Goal: Task Accomplishment & Management: Manage account settings

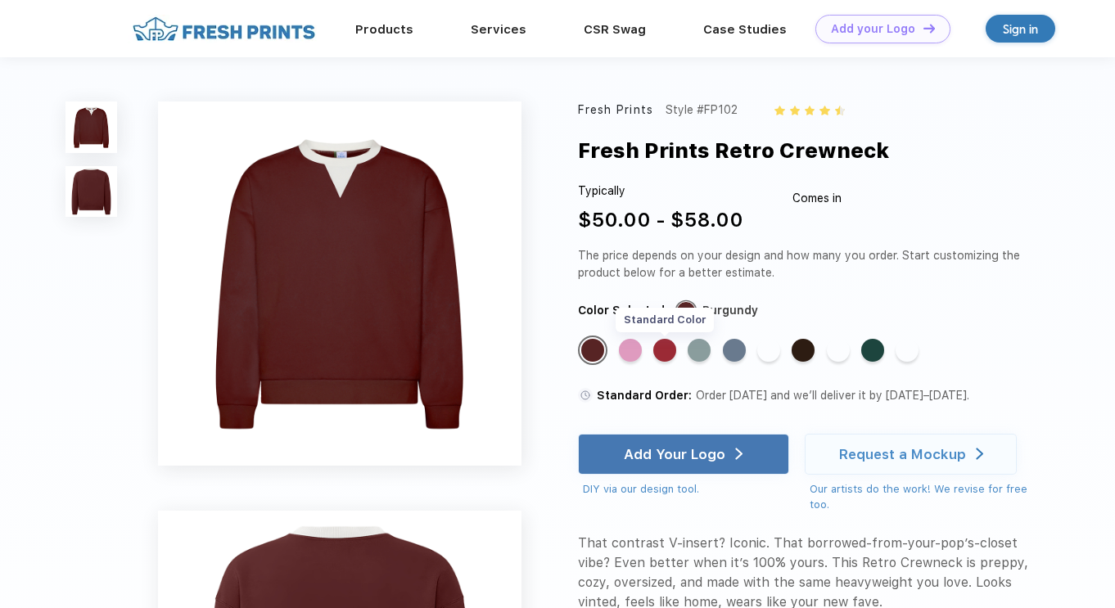
click at [664, 356] on div "Standard Color" at bounding box center [664, 350] width 23 height 23
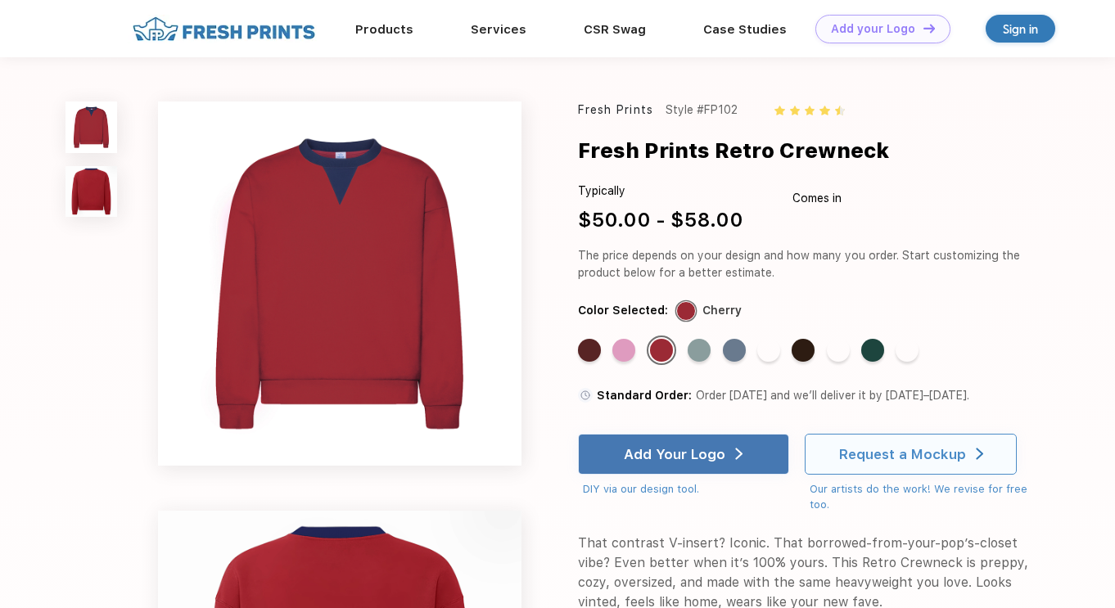
click at [838, 464] on div "Request a Mockup" at bounding box center [911, 454] width 212 height 41
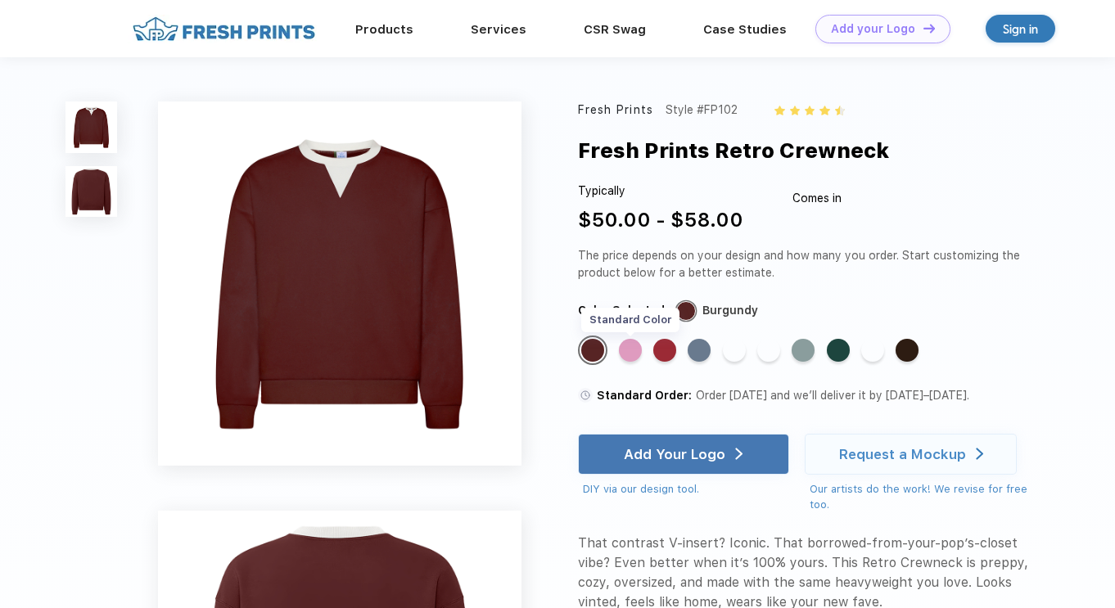
click at [636, 359] on div "Standard Color" at bounding box center [630, 350] width 23 height 23
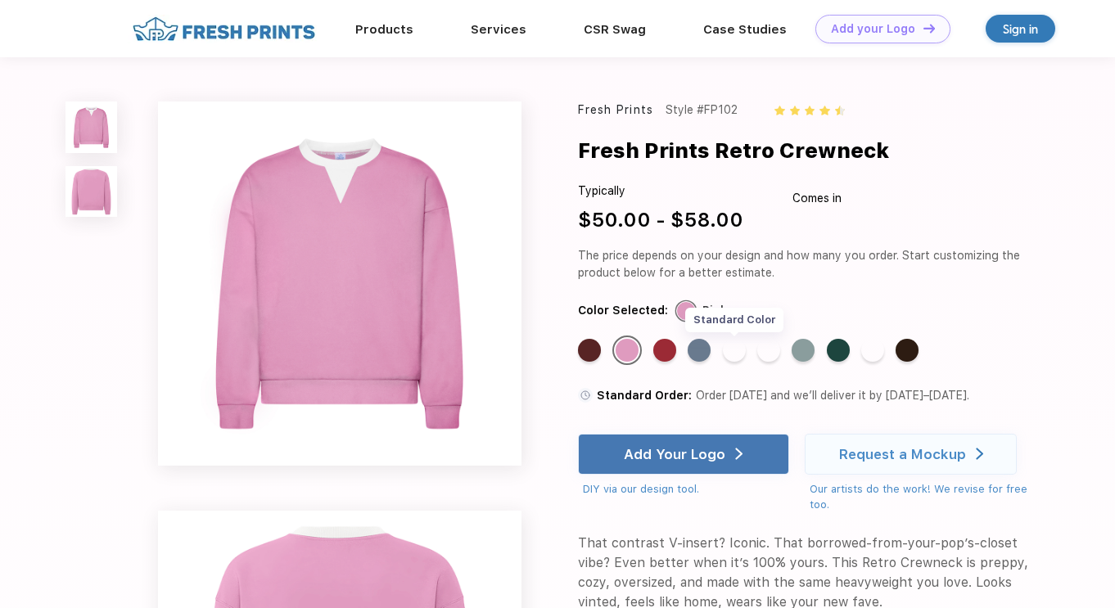
click at [740, 353] on div "Standard Color" at bounding box center [734, 350] width 23 height 23
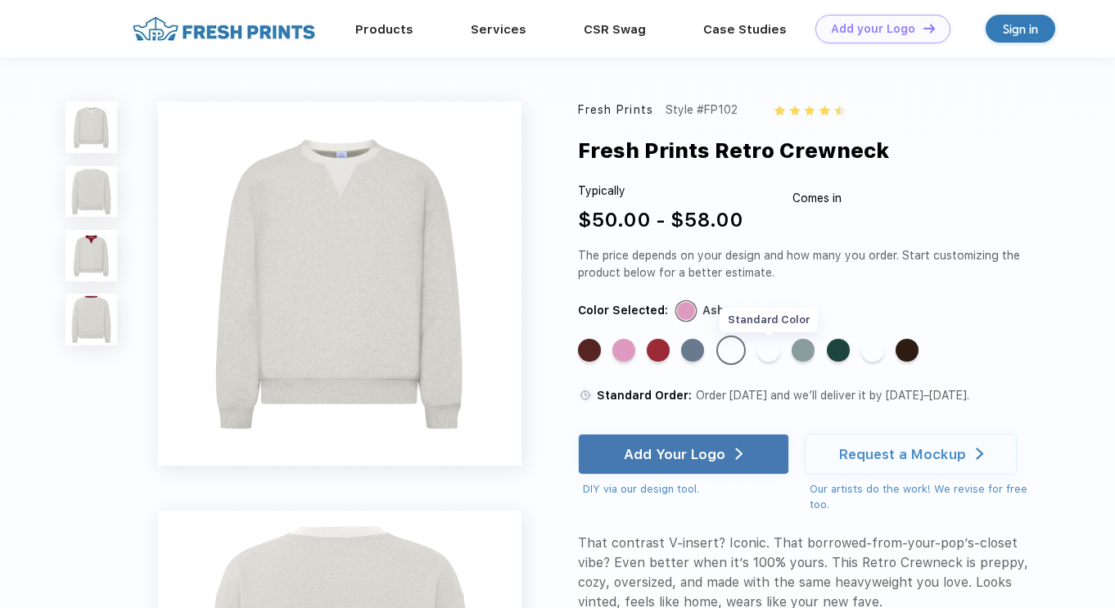
click at [769, 346] on div "Standard Color" at bounding box center [768, 350] width 23 height 23
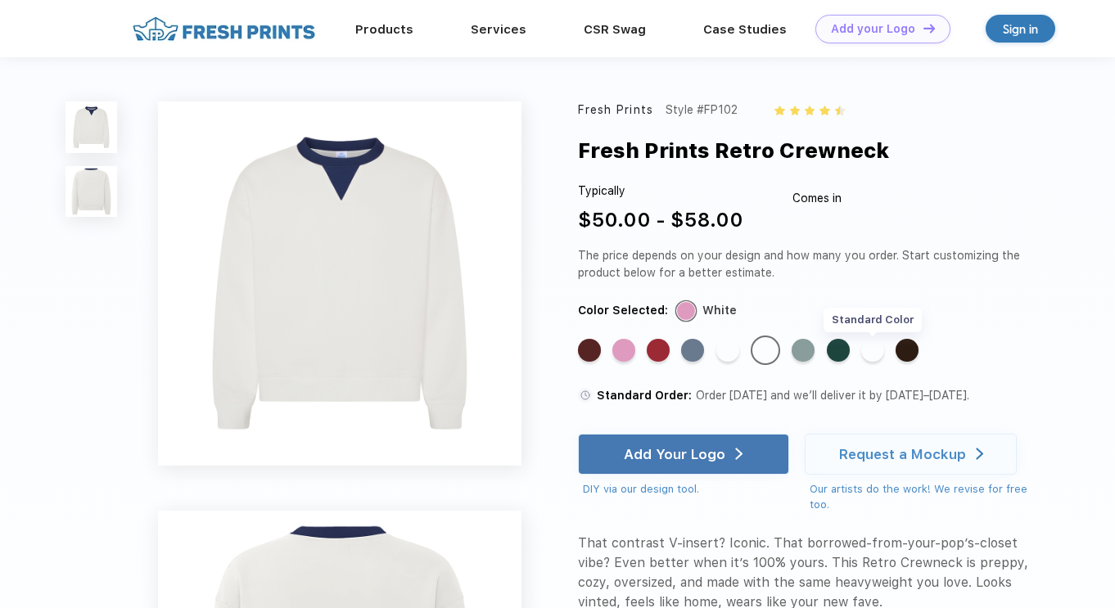
click at [866, 346] on div "Standard Color" at bounding box center [872, 350] width 23 height 23
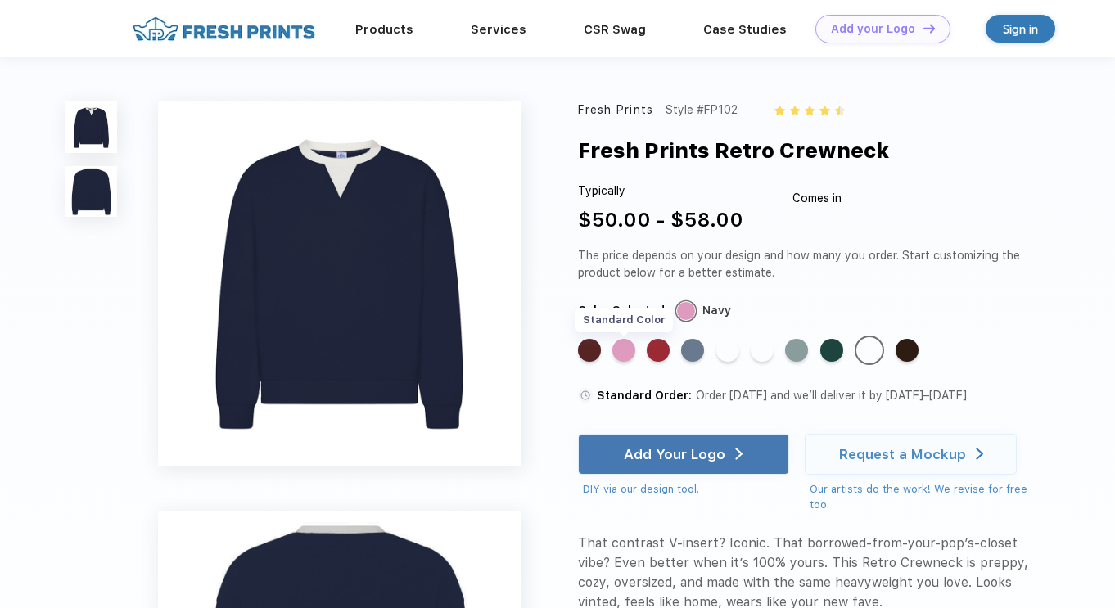
click at [629, 349] on div "Standard Color" at bounding box center [624, 350] width 23 height 23
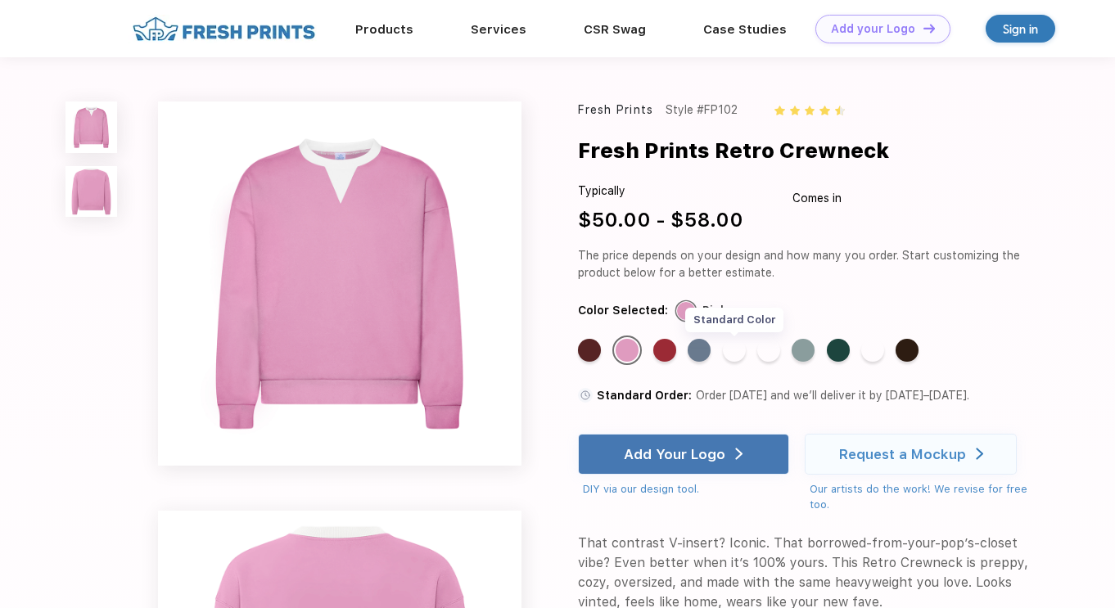
click at [735, 360] on div "Standard Color" at bounding box center [734, 350] width 23 height 23
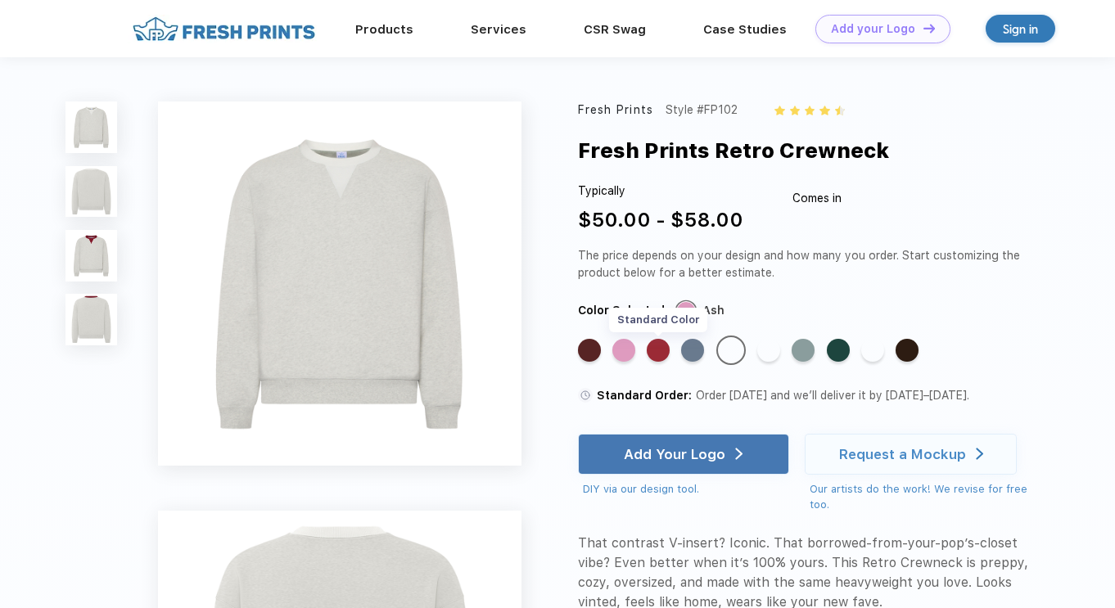
click at [663, 357] on div "Standard Color" at bounding box center [658, 350] width 23 height 23
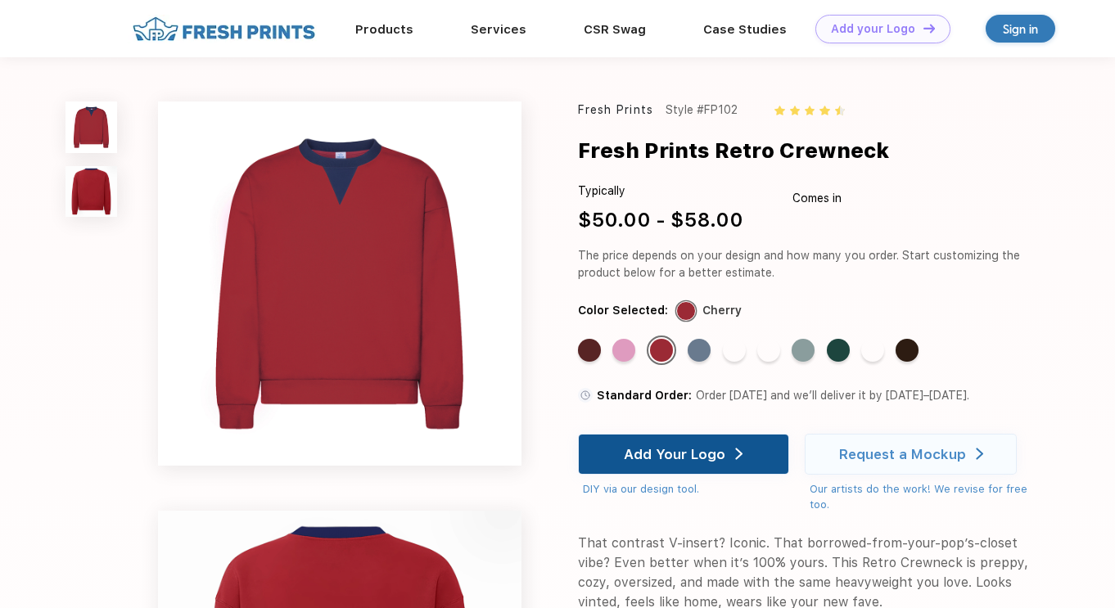
click at [689, 460] on div "Add Your Logo" at bounding box center [675, 454] width 102 height 16
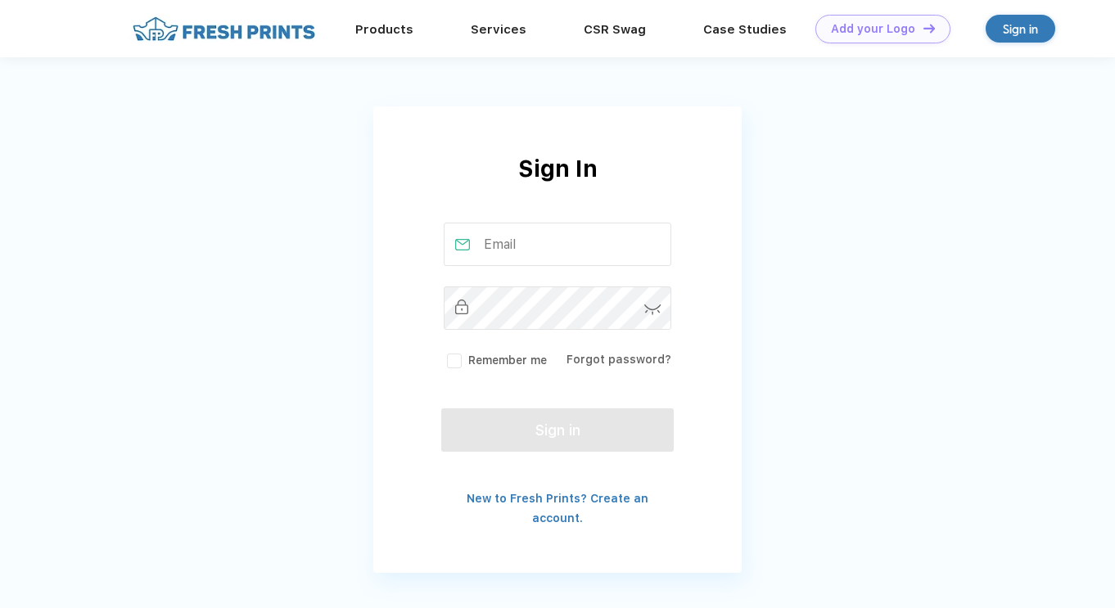
click at [542, 256] on input "text" at bounding box center [558, 244] width 228 height 43
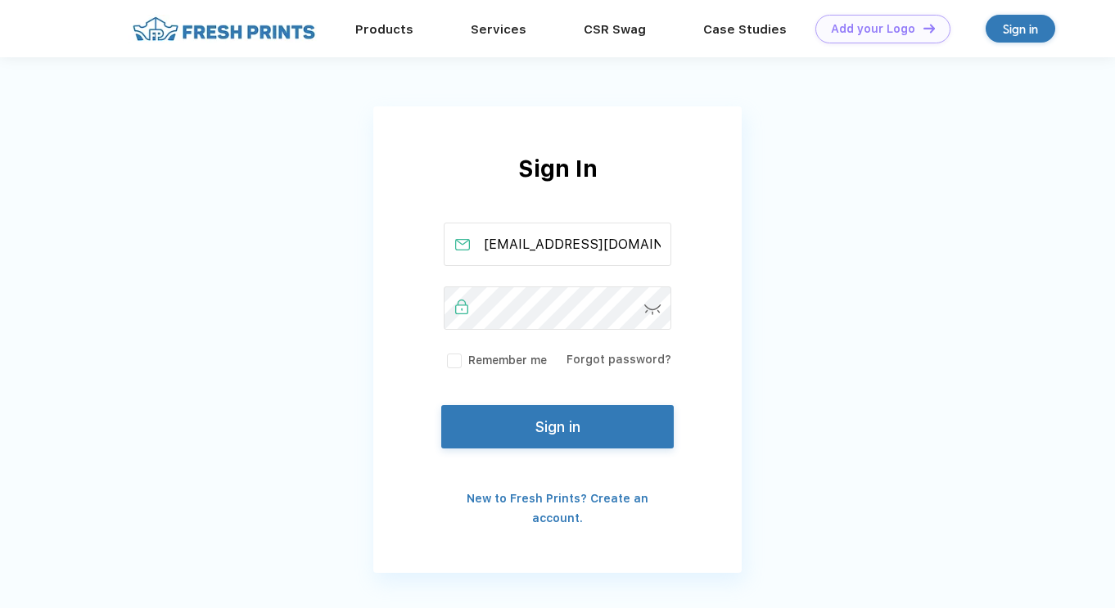
click at [563, 422] on button "Sign in" at bounding box center [557, 426] width 233 height 43
click at [445, 350] on div "Remember me" at bounding box center [495, 359] width 103 height 19
click at [465, 364] on label "Remember me" at bounding box center [495, 360] width 103 height 17
click at [0, 0] on input "Remember me" at bounding box center [0, 0] width 0 height 0
click at [568, 431] on button "Sign in" at bounding box center [557, 426] width 233 height 43
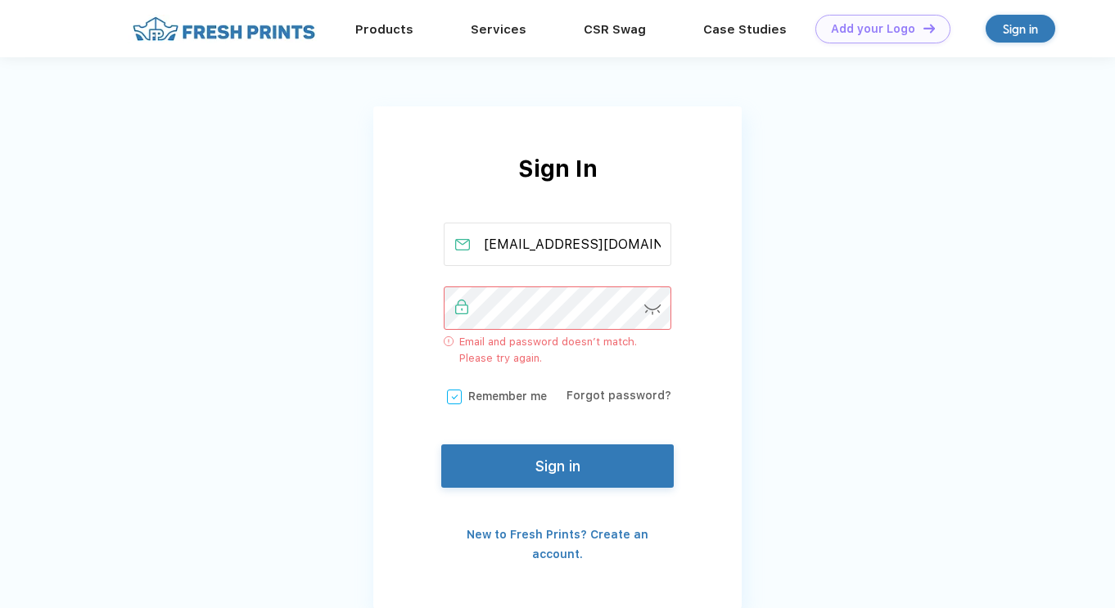
click at [655, 310] on img at bounding box center [652, 310] width 17 height 11
click at [630, 248] on input "[EMAIL_ADDRESS][DOMAIN_NAME]" at bounding box center [558, 244] width 228 height 43
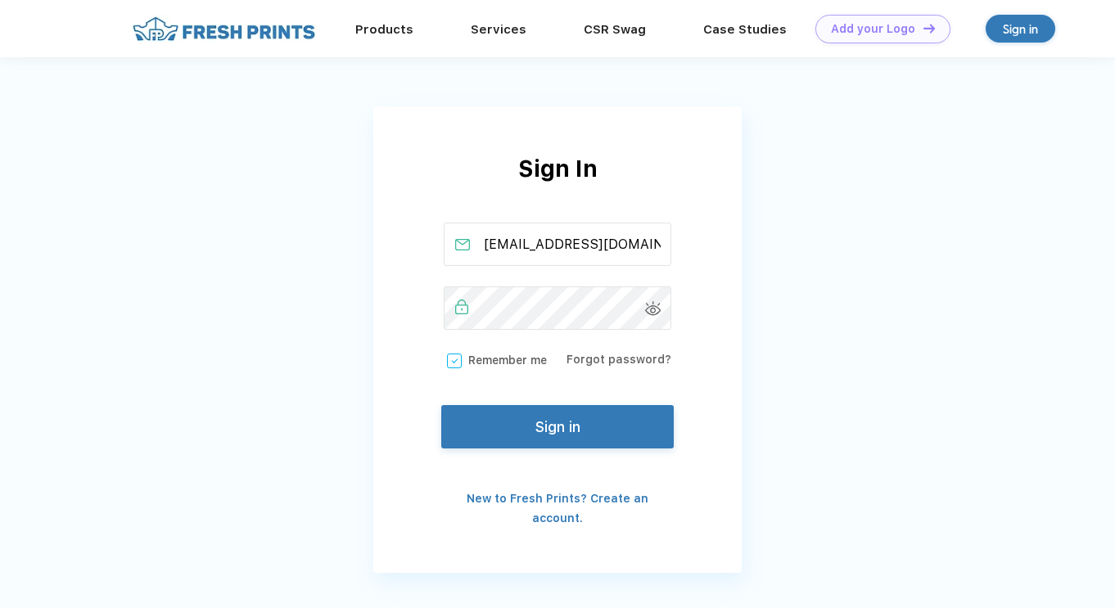
click at [568, 449] on button "Sign in" at bounding box center [557, 426] width 233 height 43
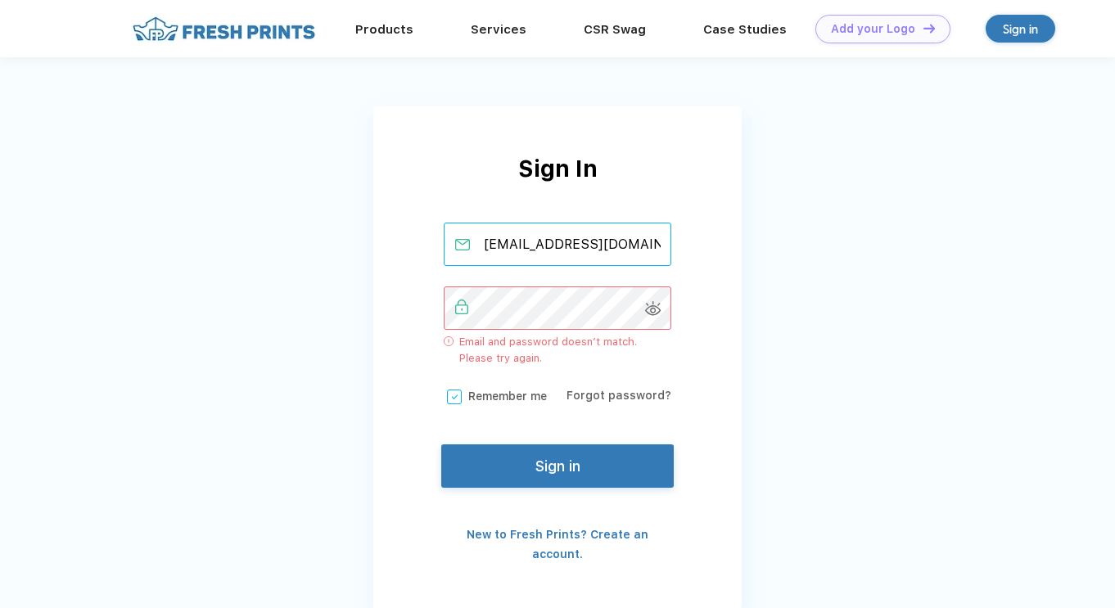
click at [630, 255] on input "[EMAIL_ADDRESS][DOMAIN_NAME]" at bounding box center [558, 244] width 228 height 43
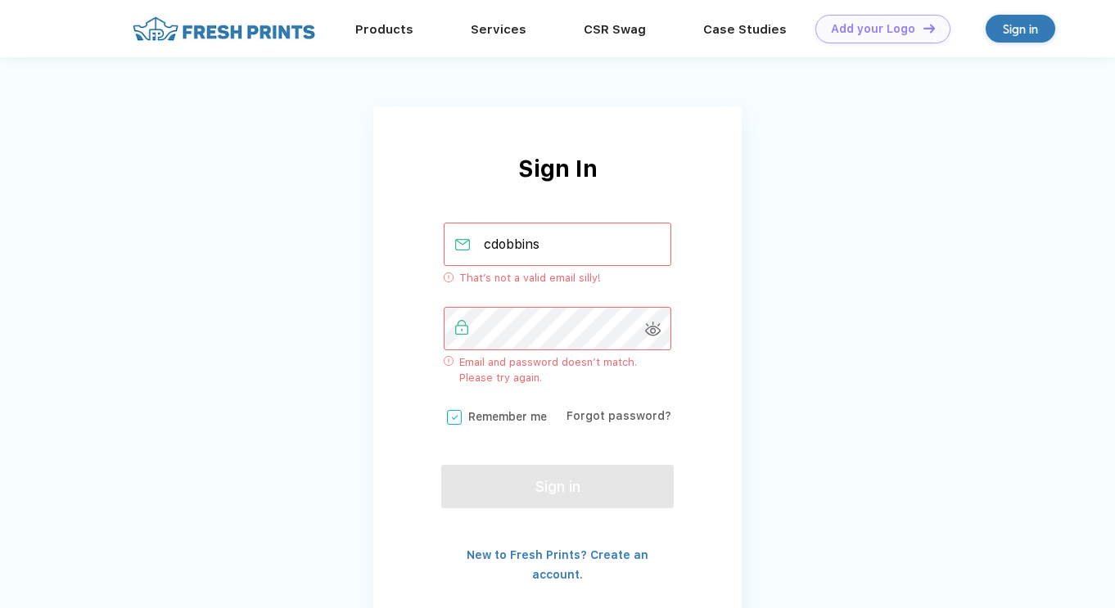
click at [536, 477] on button "Sign in" at bounding box center [557, 486] width 233 height 43
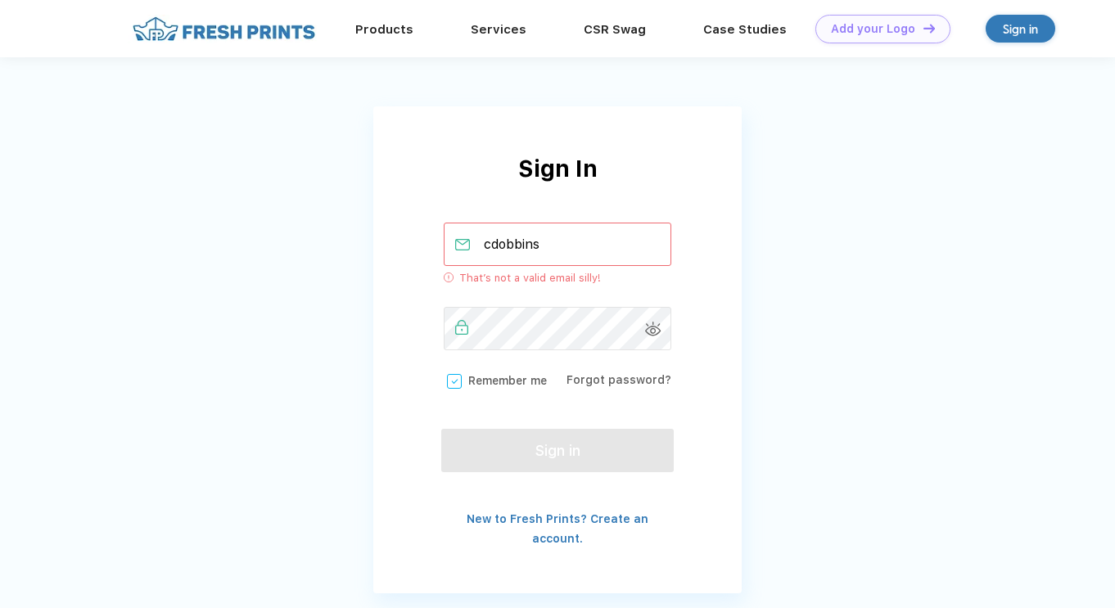
click at [569, 236] on input "cdobbins" at bounding box center [558, 244] width 228 height 43
type input "[EMAIL_ADDRESS][DOMAIN_NAME]"
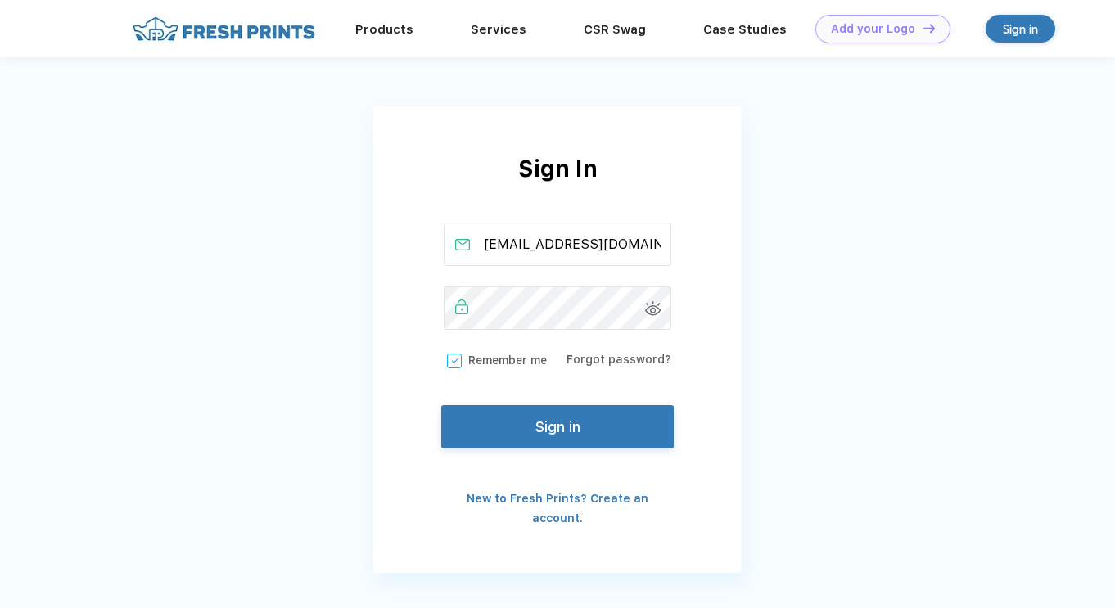
click at [567, 441] on button "Sign in" at bounding box center [557, 426] width 233 height 43
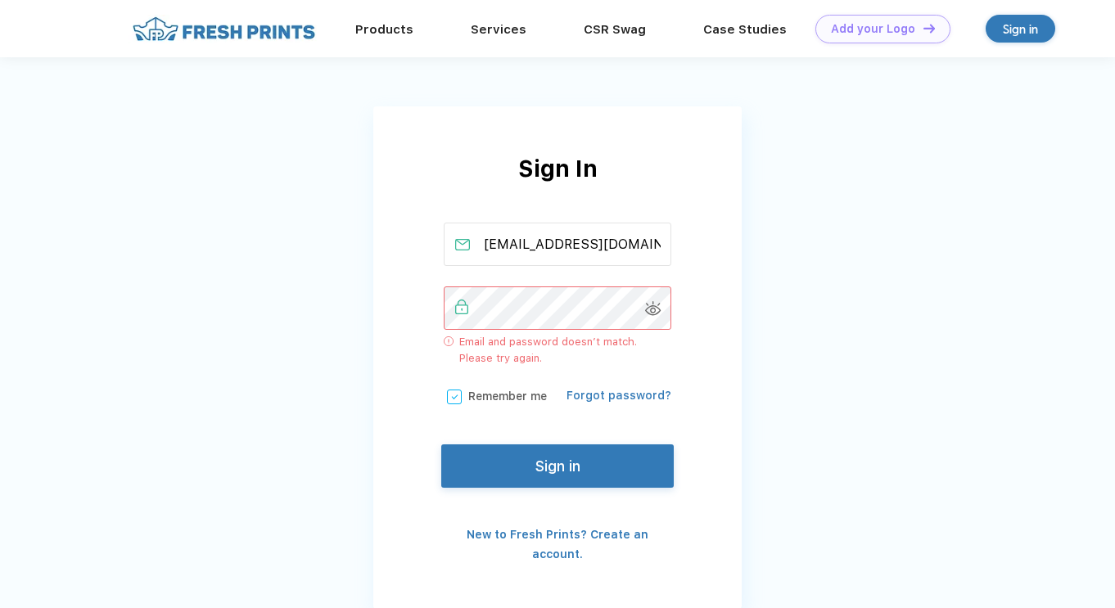
click at [639, 393] on link "Forgot password?" at bounding box center [619, 395] width 105 height 13
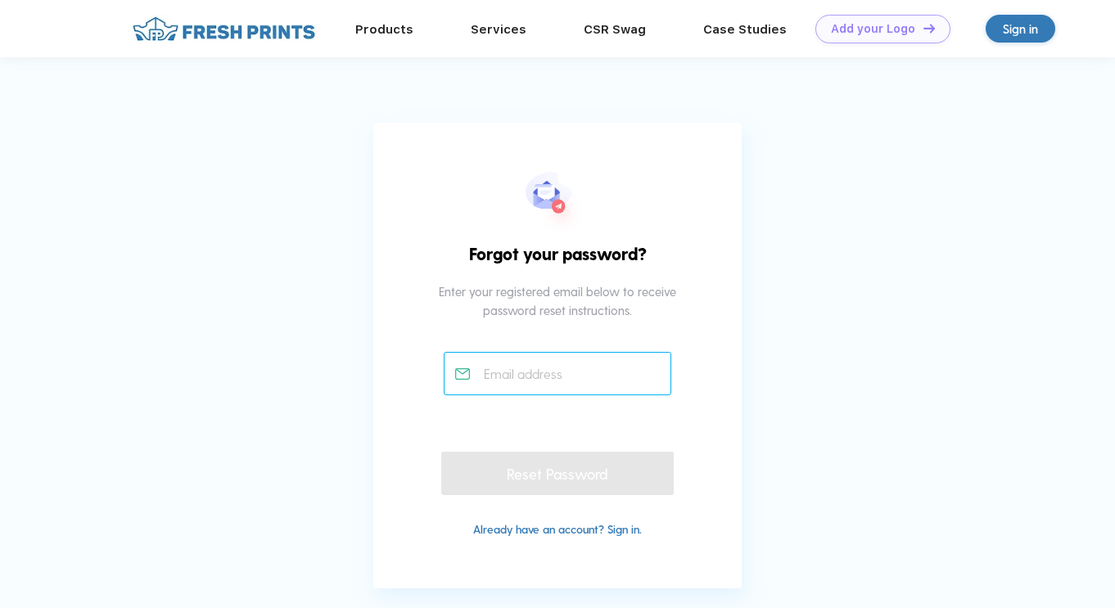
click at [550, 373] on input "text" at bounding box center [558, 373] width 228 height 43
type input "[EMAIL_ADDRESS][DOMAIN_NAME]"
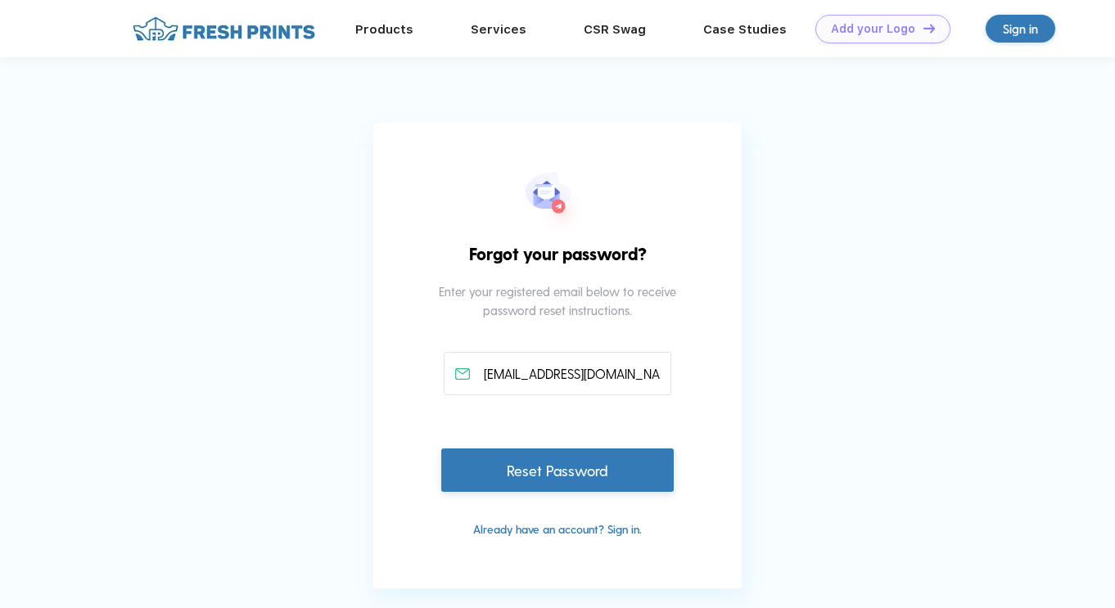
click at [575, 468] on div "Reset Password" at bounding box center [557, 470] width 233 height 43
click at [559, 477] on div "Reset Password" at bounding box center [557, 470] width 233 height 43
click at [901, 37] on link "Add your Logo Design Tool" at bounding box center [881, 29] width 119 height 29
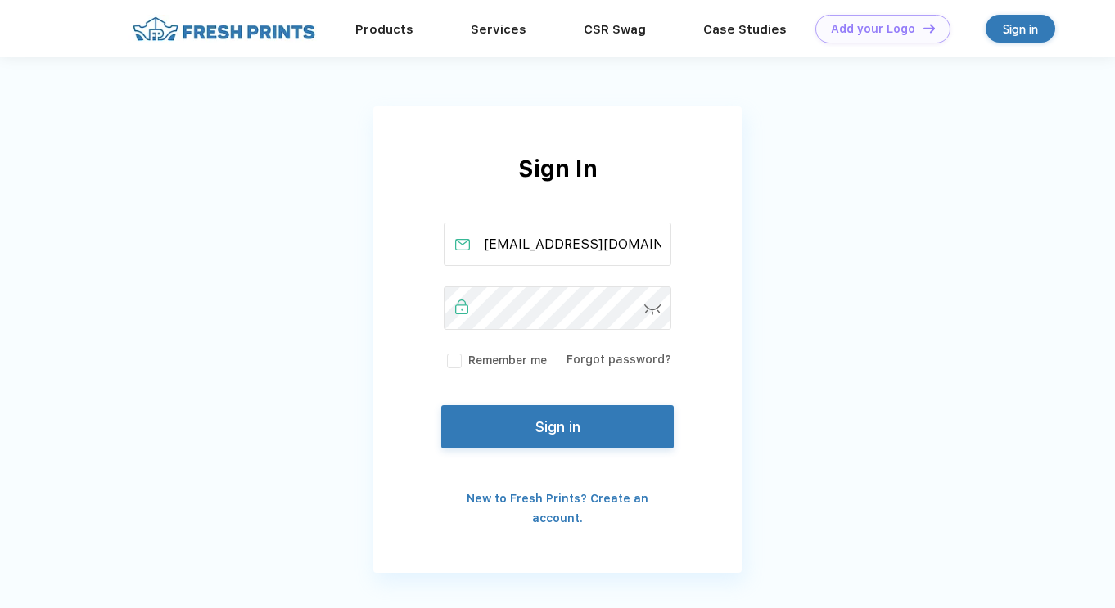
click at [568, 421] on button "Sign in" at bounding box center [557, 426] width 233 height 43
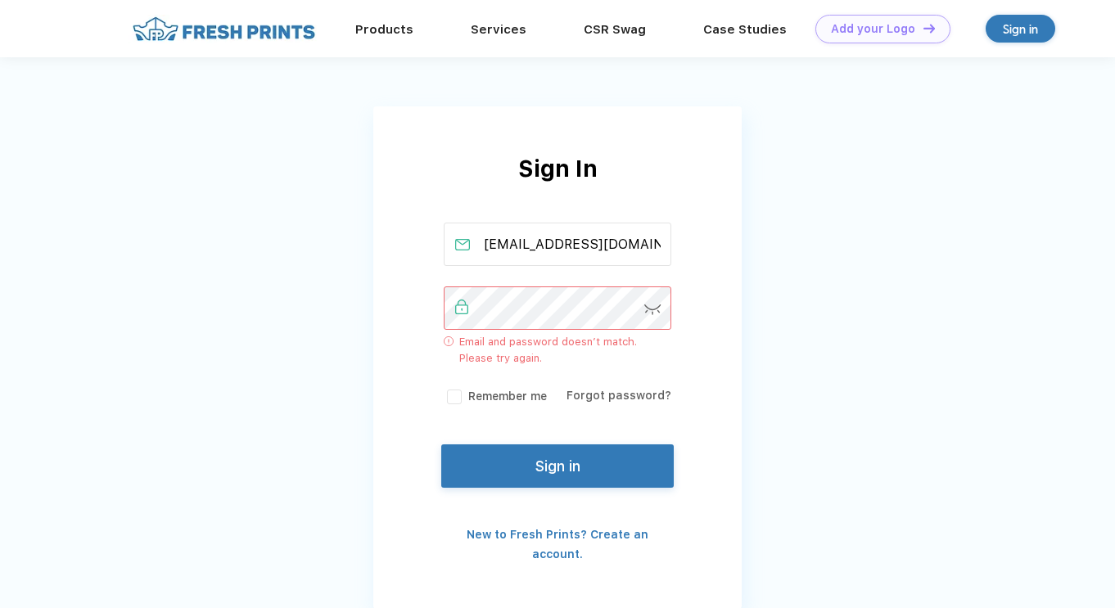
click at [513, 391] on label "Remember me" at bounding box center [495, 396] width 103 height 17
click at [0, 0] on input "Remember me" at bounding box center [0, 0] width 0 height 0
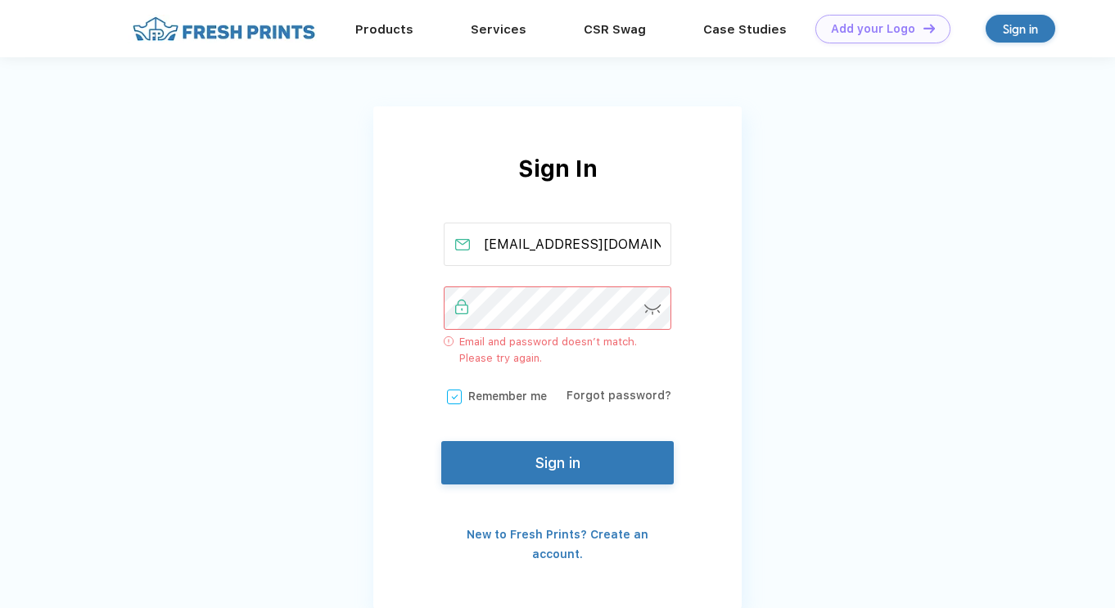
click at [578, 466] on button "Sign in" at bounding box center [557, 462] width 233 height 43
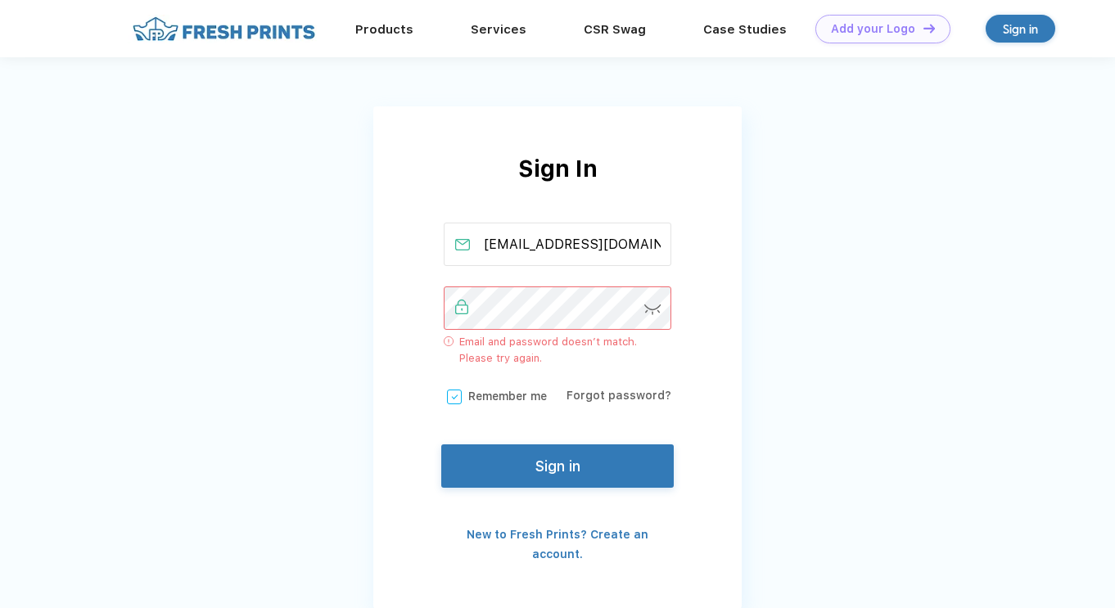
click at [394, 242] on div "Sign In cdobbins@holychild.org Email and password doesn’t match. Please try aga…" at bounding box center [557, 357] width 369 height 413
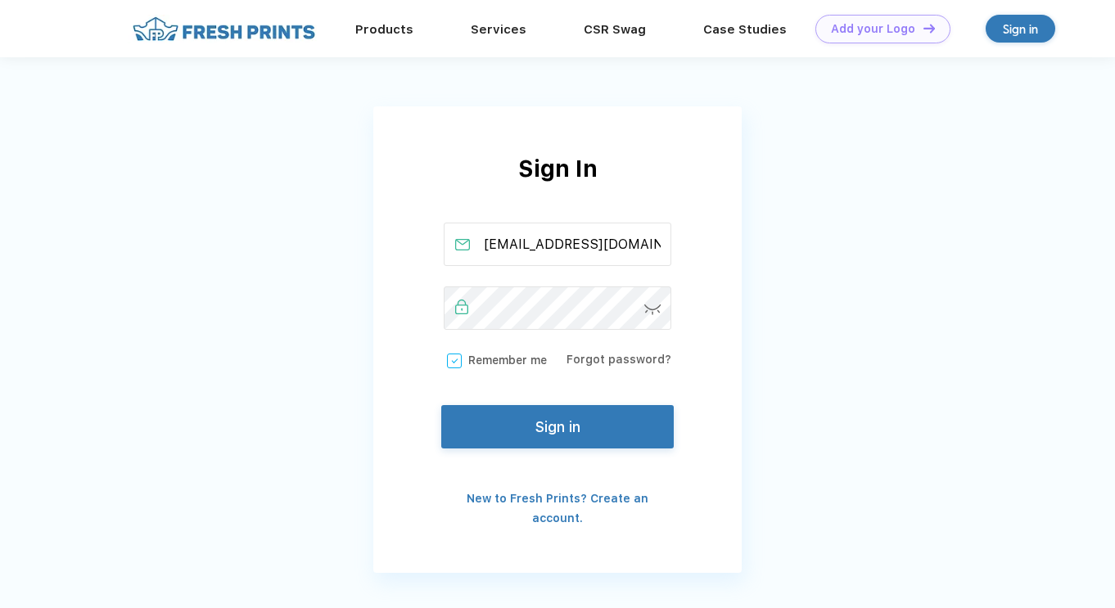
click at [472, 448] on button "Sign in" at bounding box center [557, 426] width 233 height 43
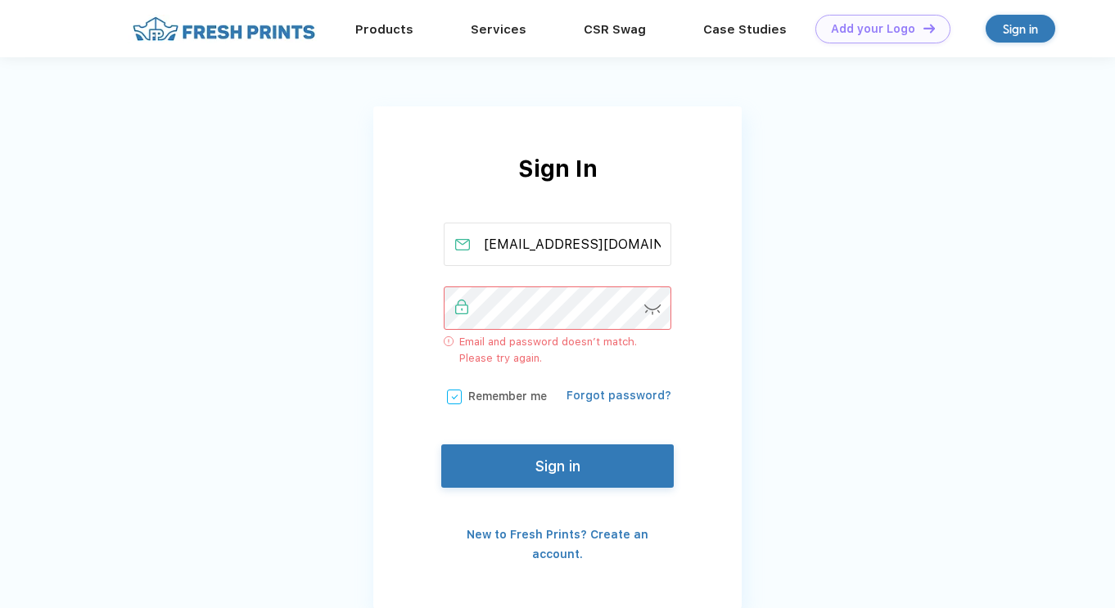
click at [613, 400] on link "Forgot password?" at bounding box center [619, 395] width 105 height 13
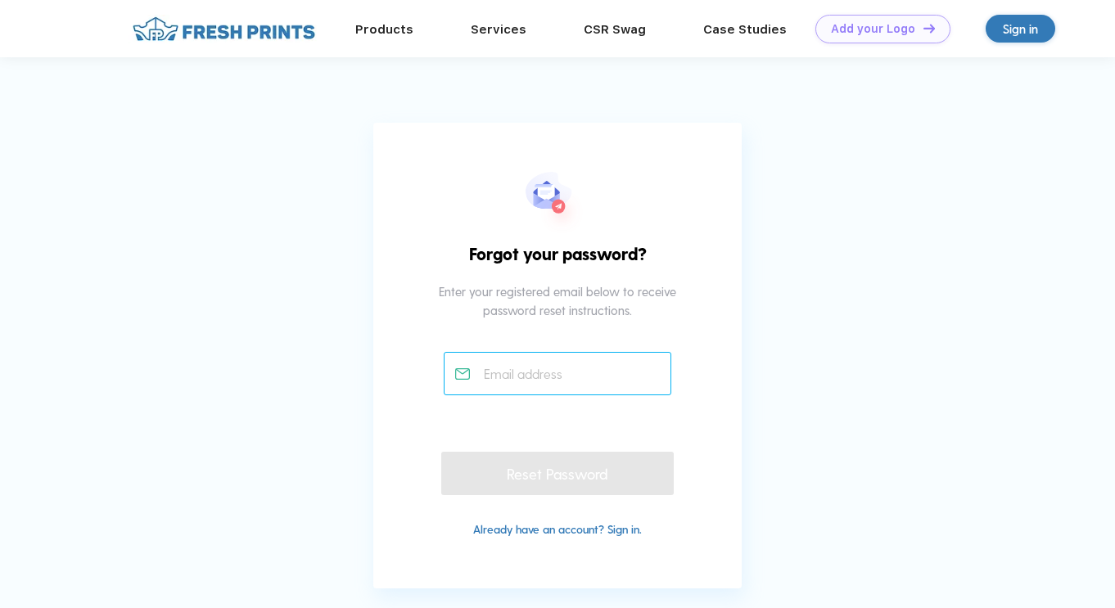
click at [604, 368] on input "text" at bounding box center [558, 373] width 228 height 43
type input "[EMAIL_ADDRESS][DOMAIN_NAME]"
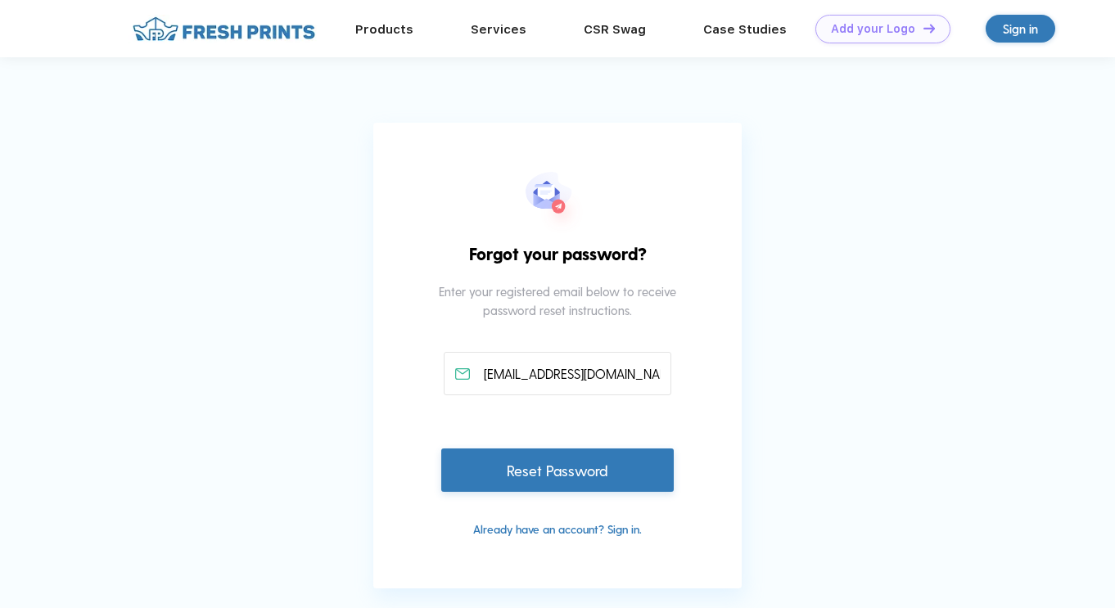
click at [585, 481] on div "Reset Password" at bounding box center [557, 470] width 233 height 43
click at [1010, 29] on div "Sign in" at bounding box center [1020, 29] width 35 height 19
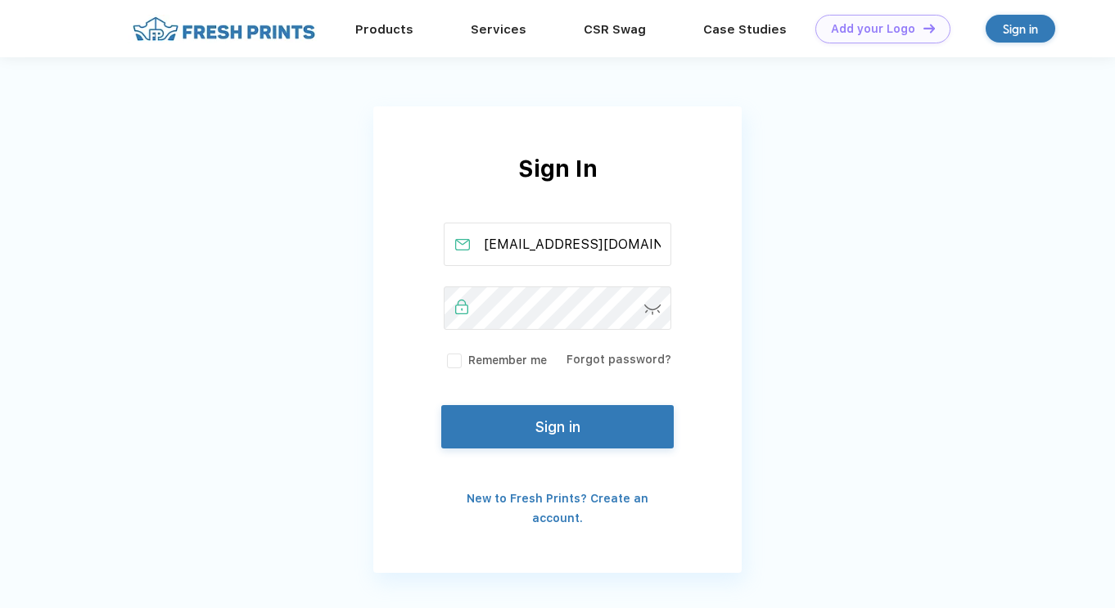
click at [572, 435] on button "Sign in" at bounding box center [557, 426] width 233 height 43
